Goal: Task Accomplishment & Management: Use online tool/utility

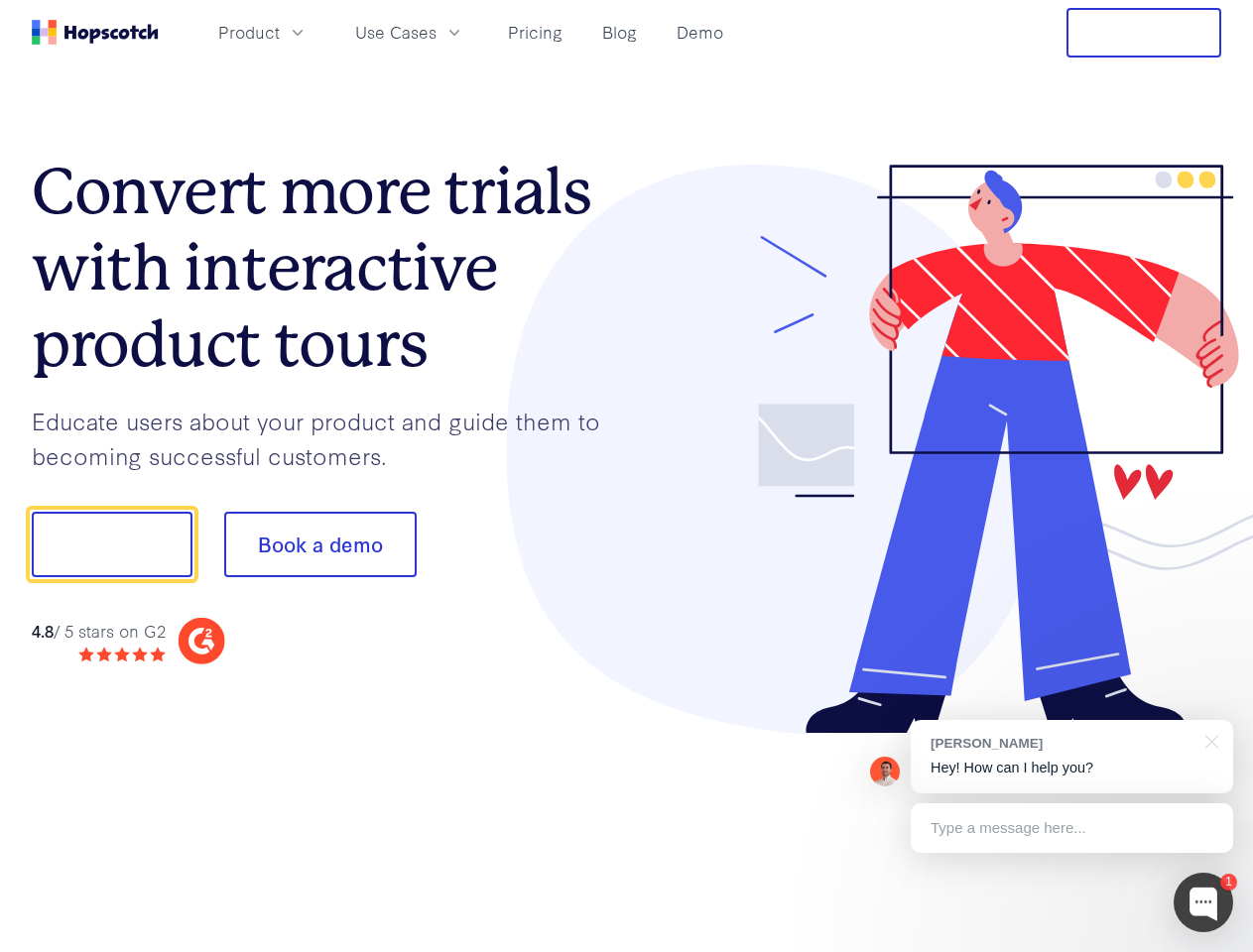
click at [627, 476] on div at bounding box center [925, 450] width 596 height 571
click at [280, 32] on span "Product" at bounding box center [249, 32] width 62 height 25
click at [437, 32] on span "Use Cases" at bounding box center [396, 32] width 81 height 25
click at [1144, 33] on button "Free Trial" at bounding box center [1144, 33] width 155 height 50
click at [111, 545] on button "Show me!" at bounding box center [112, 545] width 161 height 66
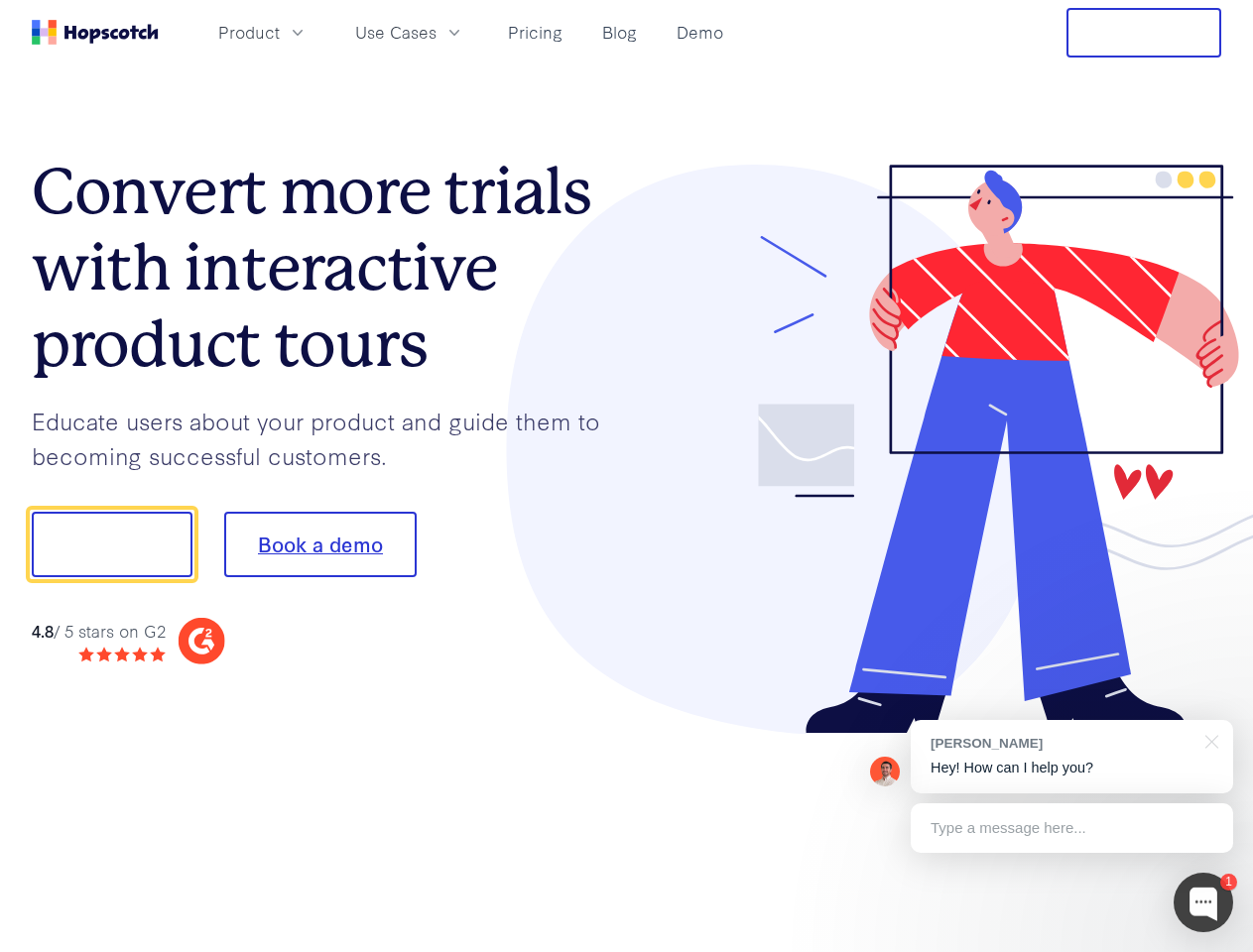
click at [320, 545] on button "Book a demo" at bounding box center [321, 545] width 193 height 66
click at [1203, 902] on div at bounding box center [1203, 902] width 60 height 60
click at [1071, 757] on div "[PERSON_NAME] Hey! How can I help you?" at bounding box center [1071, 757] width 323 height 73
click at [1208, 741] on div at bounding box center [1046, 542] width 372 height 662
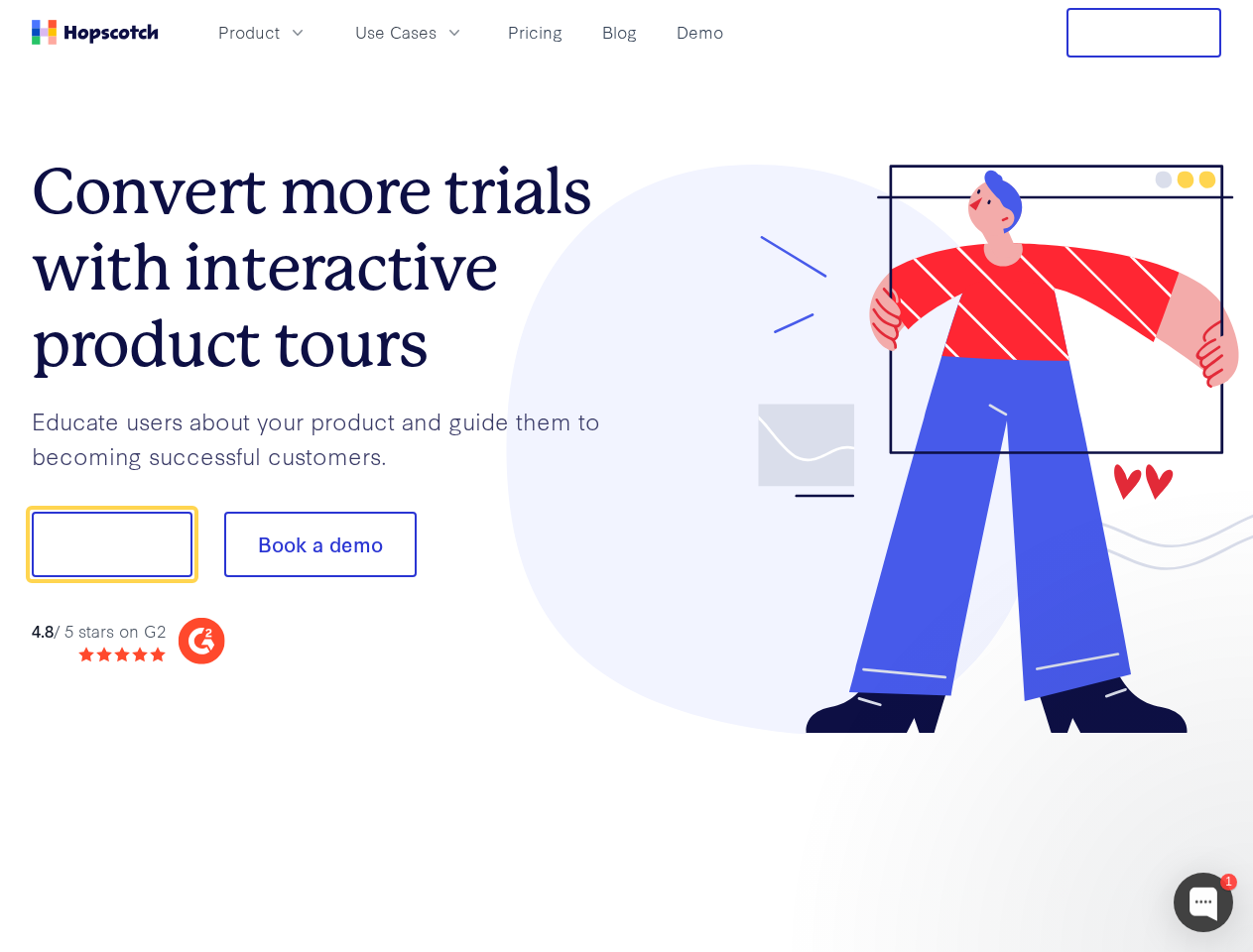
click at [1071, 828] on div at bounding box center [1046, 675] width 372 height 396
